Goal: Leave review/rating: Share an evaluation or opinion about a product, service, or content

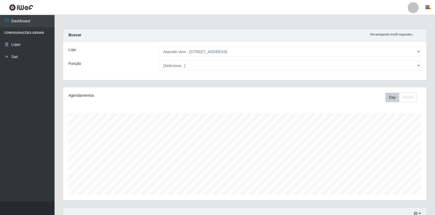
select select "455"
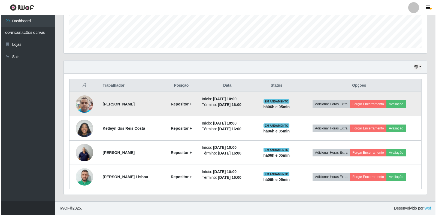
scroll to position [113, 363]
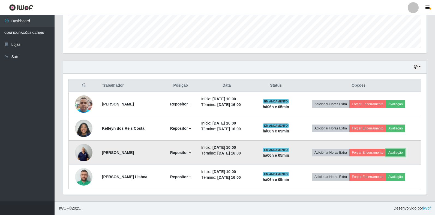
click at [405, 152] on button "Avaliação" at bounding box center [395, 153] width 19 height 8
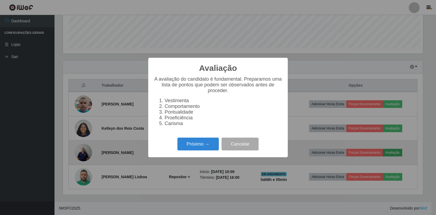
scroll to position [113, 360]
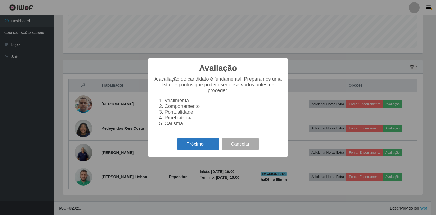
click at [198, 146] on button "Próximo →" at bounding box center [197, 144] width 41 height 13
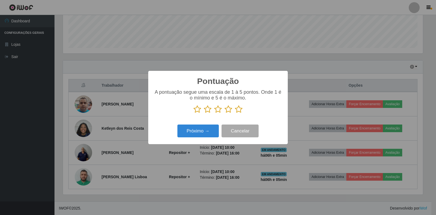
scroll to position [272464, 272218]
click at [240, 109] on icon at bounding box center [239, 109] width 8 height 8
click at [235, 113] on input "radio" at bounding box center [235, 113] width 0 height 0
click at [203, 135] on button "Próximo →" at bounding box center [197, 131] width 41 height 13
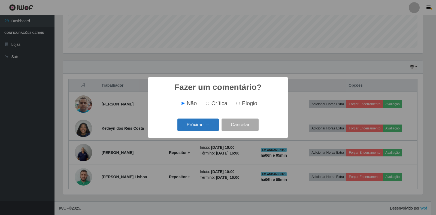
click at [191, 125] on button "Próximo →" at bounding box center [197, 125] width 41 height 13
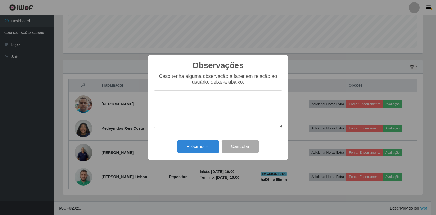
click at [216, 110] on textarea at bounding box center [218, 108] width 129 height 37
type textarea "bom trabalho"
click at [191, 147] on button "Próximo →" at bounding box center [197, 146] width 41 height 13
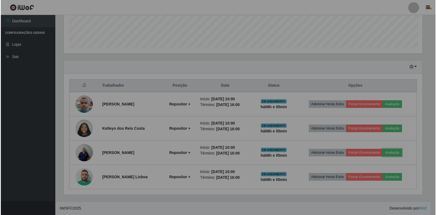
scroll to position [113, 363]
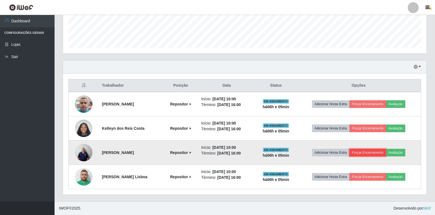
click at [367, 152] on button "Forçar Encerramento" at bounding box center [367, 153] width 37 height 8
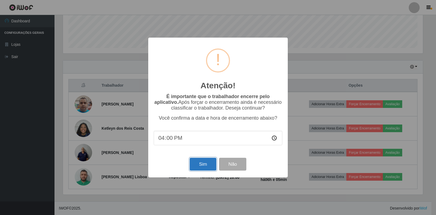
click at [198, 165] on button "Sim" at bounding box center [203, 164] width 26 height 13
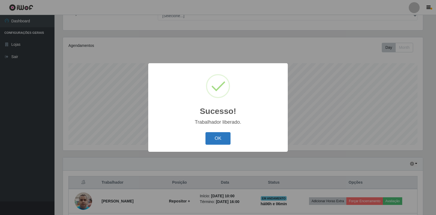
click at [218, 139] on button "OK" at bounding box center [218, 138] width 25 height 13
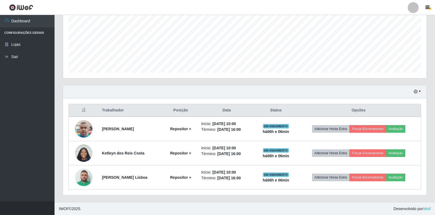
scroll to position [123, 0]
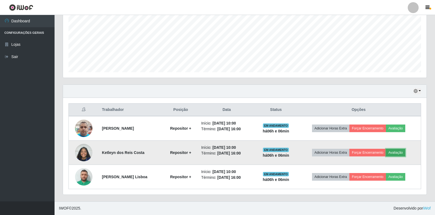
click at [404, 152] on button "Avaliação" at bounding box center [395, 153] width 19 height 8
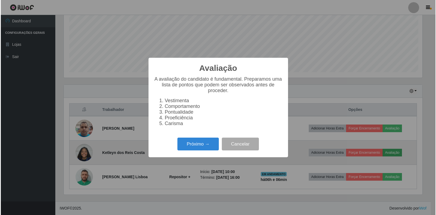
scroll to position [113, 360]
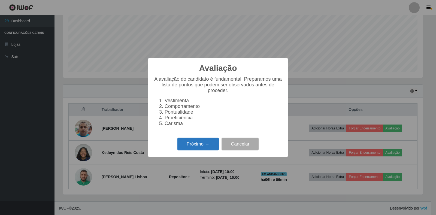
click at [193, 150] on button "Próximo →" at bounding box center [197, 144] width 41 height 13
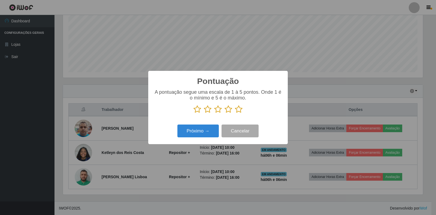
click at [240, 110] on icon at bounding box center [239, 109] width 8 height 8
click at [235, 113] on input "radio" at bounding box center [235, 113] width 0 height 0
click at [194, 133] on button "Próximo →" at bounding box center [197, 131] width 41 height 13
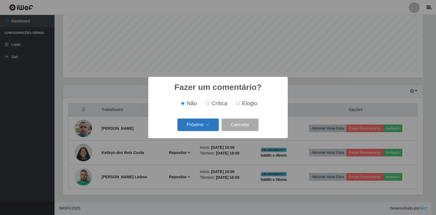
click at [197, 129] on button "Próximo →" at bounding box center [197, 125] width 41 height 13
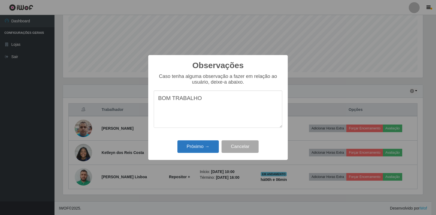
type textarea "BOM TRABALHO"
click at [195, 147] on button "Próximo →" at bounding box center [197, 146] width 41 height 13
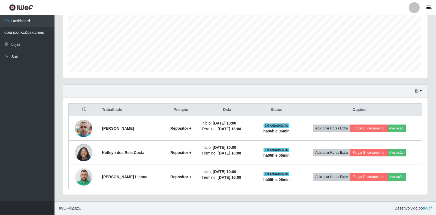
scroll to position [113, 363]
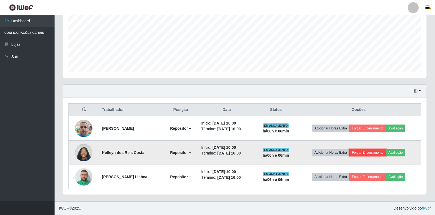
click at [377, 153] on button "Forçar Encerramento" at bounding box center [367, 153] width 37 height 8
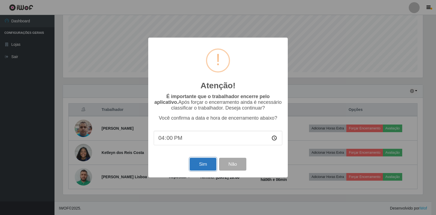
click at [204, 168] on button "Sim" at bounding box center [203, 164] width 26 height 13
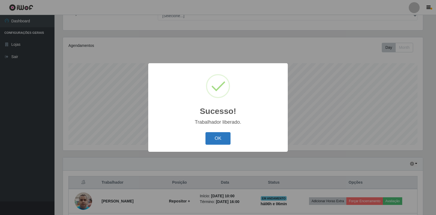
click at [216, 138] on button "OK" at bounding box center [218, 138] width 25 height 13
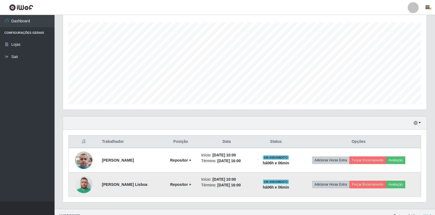
scroll to position [98, 0]
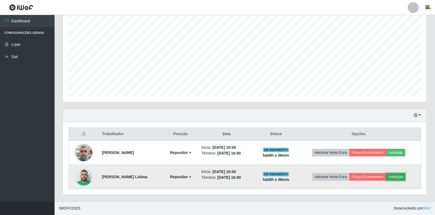
click at [403, 177] on button "Avaliação" at bounding box center [395, 177] width 19 height 8
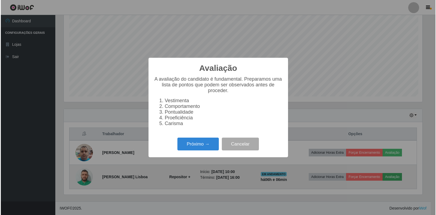
scroll to position [113, 360]
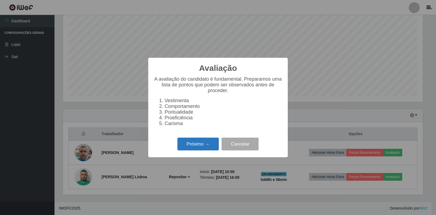
click at [199, 148] on button "Próximo →" at bounding box center [197, 144] width 41 height 13
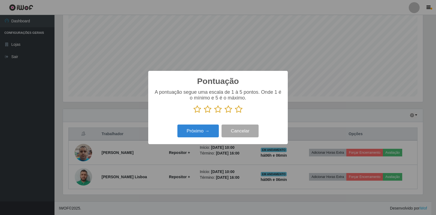
click at [240, 110] on icon at bounding box center [239, 109] width 8 height 8
click at [235, 113] on input "radio" at bounding box center [235, 113] width 0 height 0
click at [191, 133] on button "Próximo →" at bounding box center [197, 131] width 41 height 13
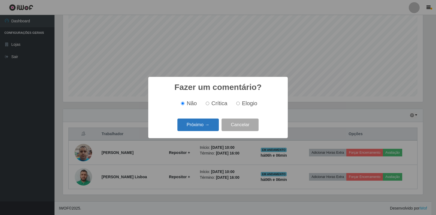
click at [195, 128] on button "Próximo →" at bounding box center [197, 125] width 41 height 13
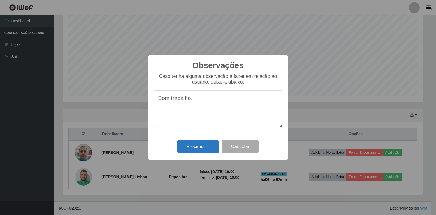
type textarea "Bom trabalho."
click at [194, 146] on button "Próximo →" at bounding box center [197, 146] width 41 height 13
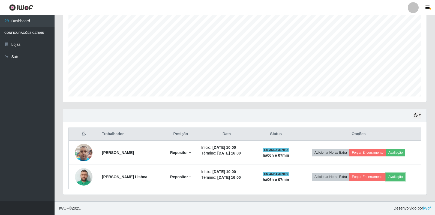
scroll to position [113, 363]
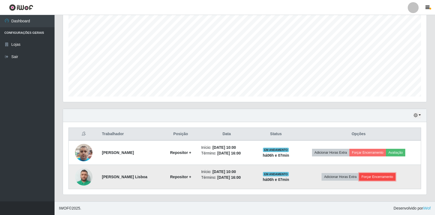
click at [382, 178] on button "Forçar Encerramento" at bounding box center [377, 177] width 37 height 8
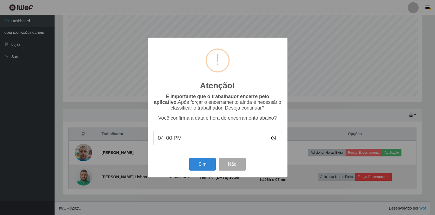
scroll to position [113, 360]
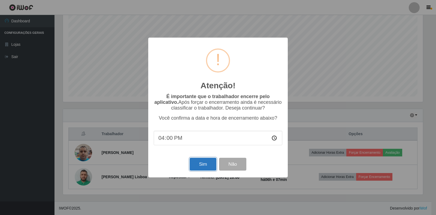
click at [202, 168] on button "Sim" at bounding box center [203, 164] width 26 height 13
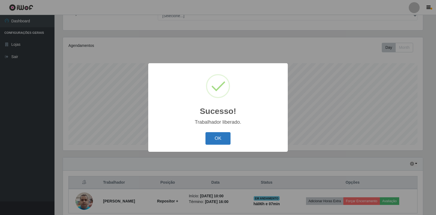
click at [219, 138] on button "OK" at bounding box center [218, 138] width 25 height 13
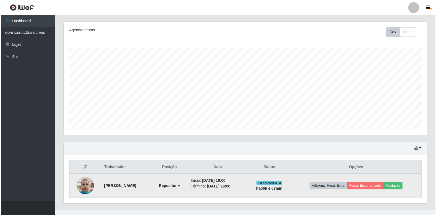
scroll to position [74, 0]
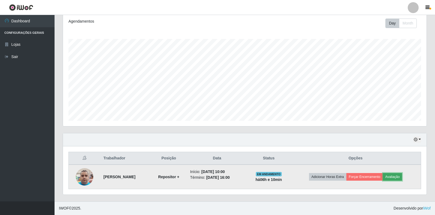
click at [394, 176] on button "Avaliação" at bounding box center [392, 177] width 19 height 8
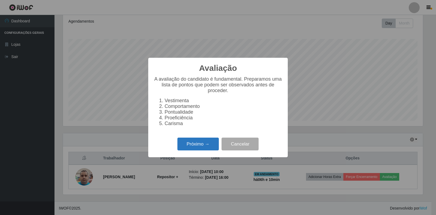
click at [192, 150] on button "Próximo →" at bounding box center [197, 144] width 41 height 13
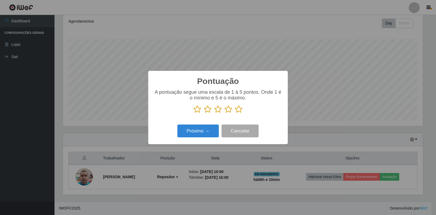
click at [239, 110] on icon at bounding box center [239, 109] width 8 height 8
click at [235, 113] on input "radio" at bounding box center [235, 113] width 0 height 0
click at [194, 131] on button "Próximo →" at bounding box center [197, 131] width 41 height 13
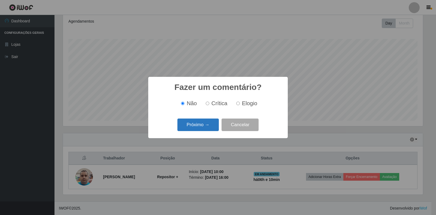
click at [197, 125] on button "Próximo →" at bounding box center [197, 125] width 41 height 13
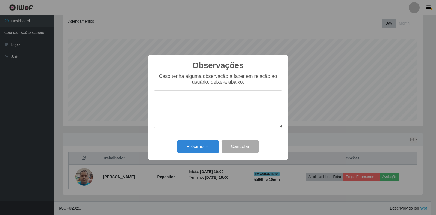
click at [236, 105] on textarea at bounding box center [218, 108] width 129 height 37
type textarea "bomtralho"
click at [199, 148] on button "Próximo →" at bounding box center [197, 146] width 41 height 13
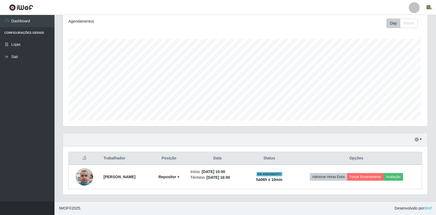
scroll to position [113, 363]
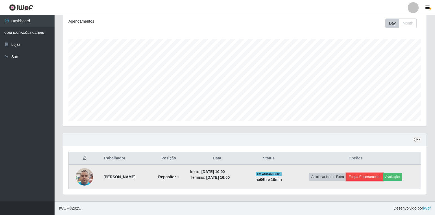
click at [368, 176] on button "Forçar Encerramento" at bounding box center [364, 177] width 37 height 8
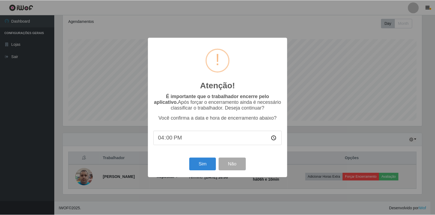
scroll to position [113, 360]
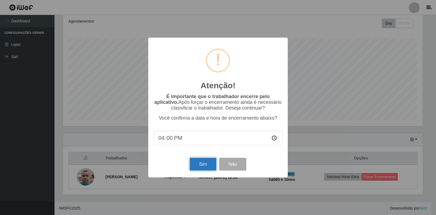
click at [205, 167] on button "Sim" at bounding box center [203, 164] width 26 height 13
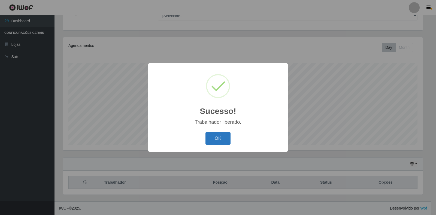
click at [221, 137] on button "OK" at bounding box center [218, 138] width 25 height 13
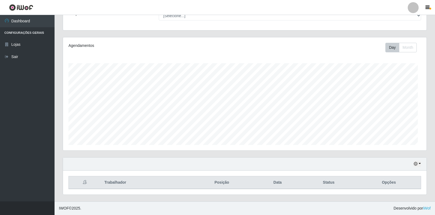
scroll to position [113, 363]
